Goal: Obtain resource: Download file/media

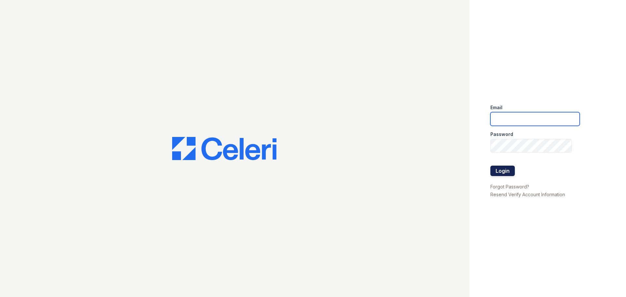
type input "arrivestreetervilleleasing@trinity-pm.com"
click at [498, 173] on button "Login" at bounding box center [502, 171] width 24 height 10
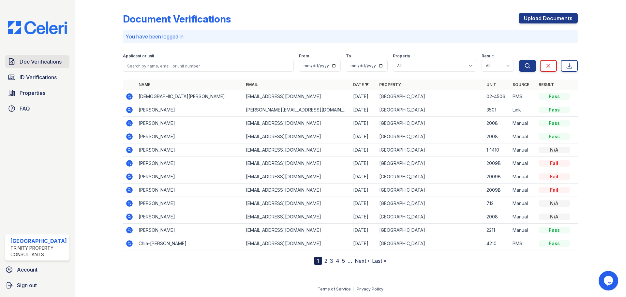
click at [34, 63] on span "Doc Verifications" at bounding box center [41, 62] width 42 height 8
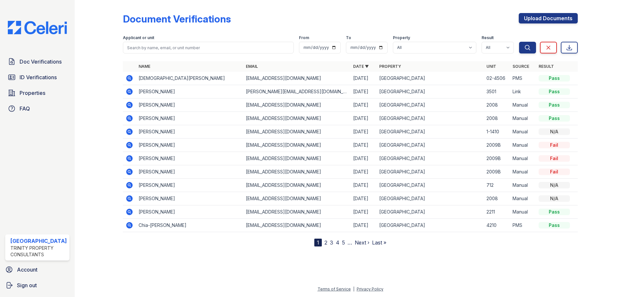
click at [127, 144] on icon at bounding box center [129, 145] width 7 height 7
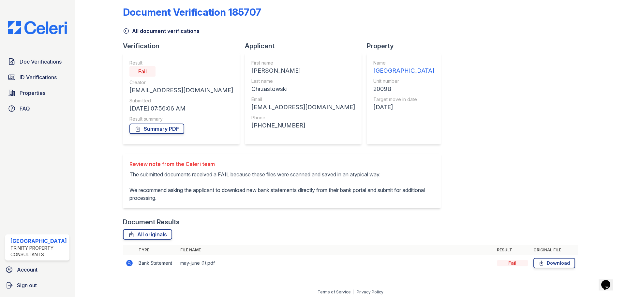
scroll to position [10, 0]
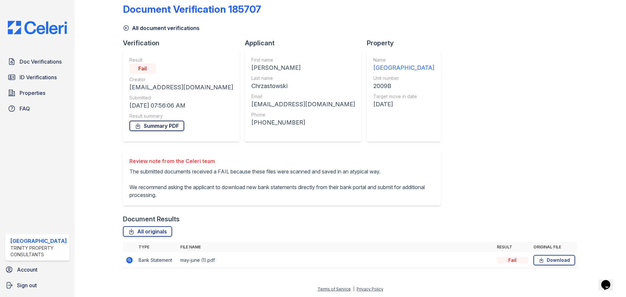
click at [159, 128] on link "Summary PDF" at bounding box center [156, 126] width 55 height 10
